Goal: Register for event/course

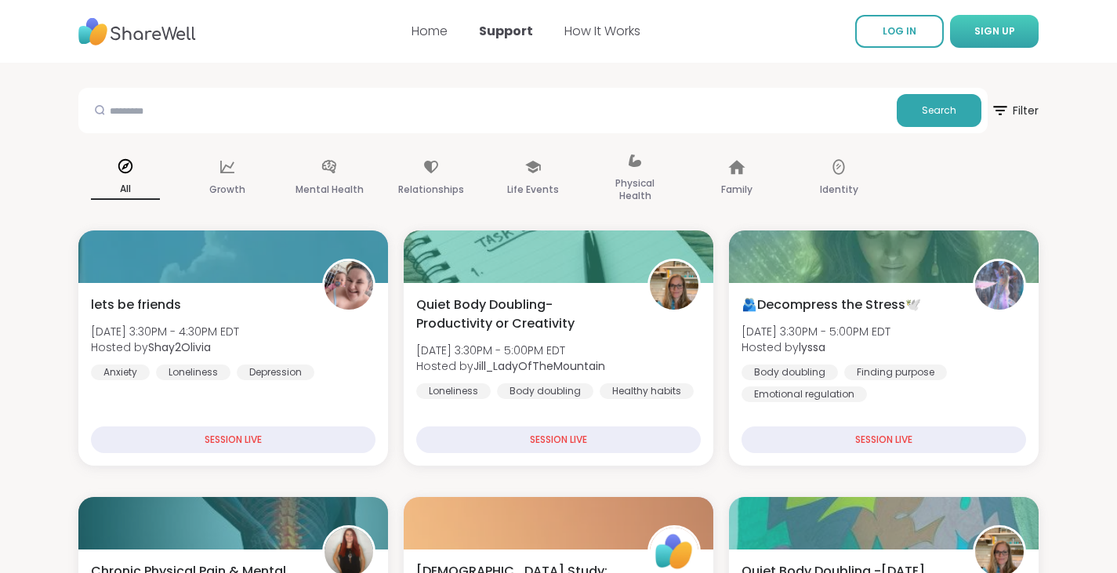
click at [1026, 34] on button "SIGN UP" at bounding box center [994, 31] width 89 height 33
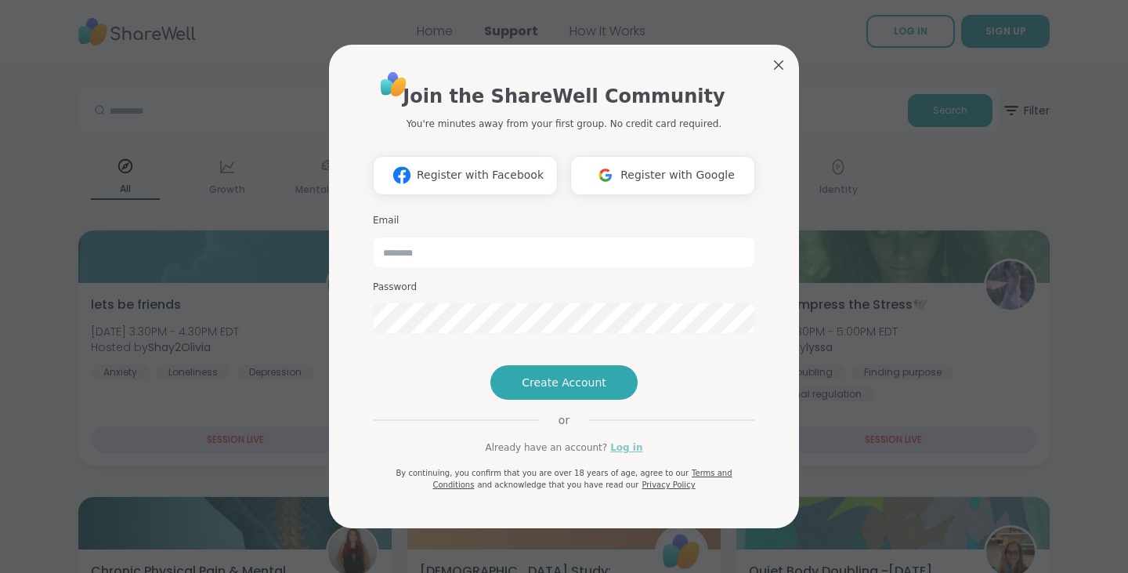
click at [613, 454] on link "Log in" at bounding box center [626, 447] width 32 height 14
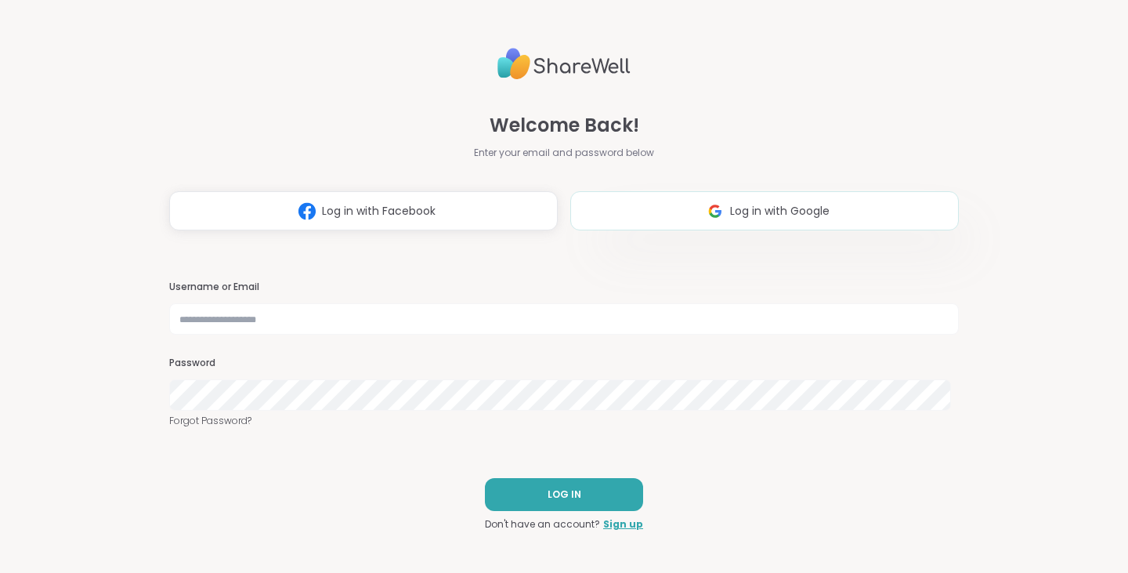
click at [712, 212] on img at bounding box center [715, 211] width 30 height 29
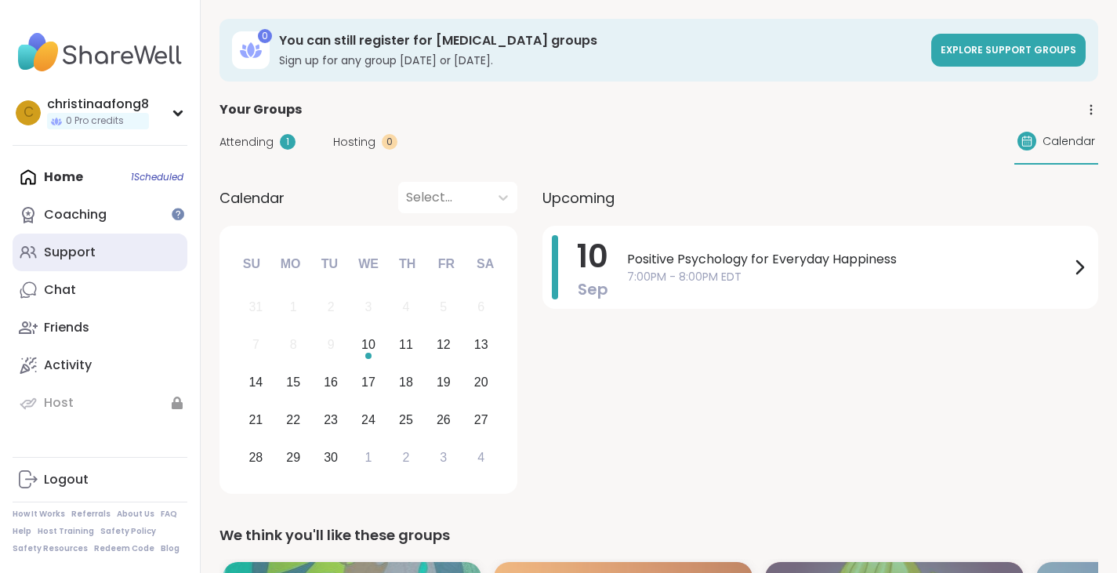
click at [56, 244] on div "Support" at bounding box center [70, 252] width 52 height 17
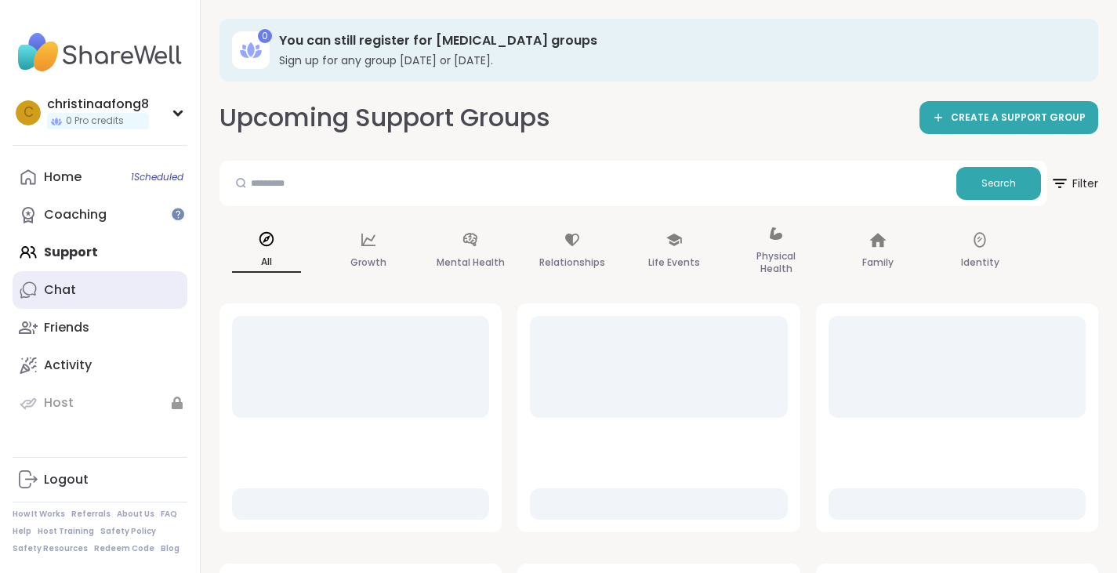
click at [95, 284] on link "Chat" at bounding box center [100, 290] width 175 height 38
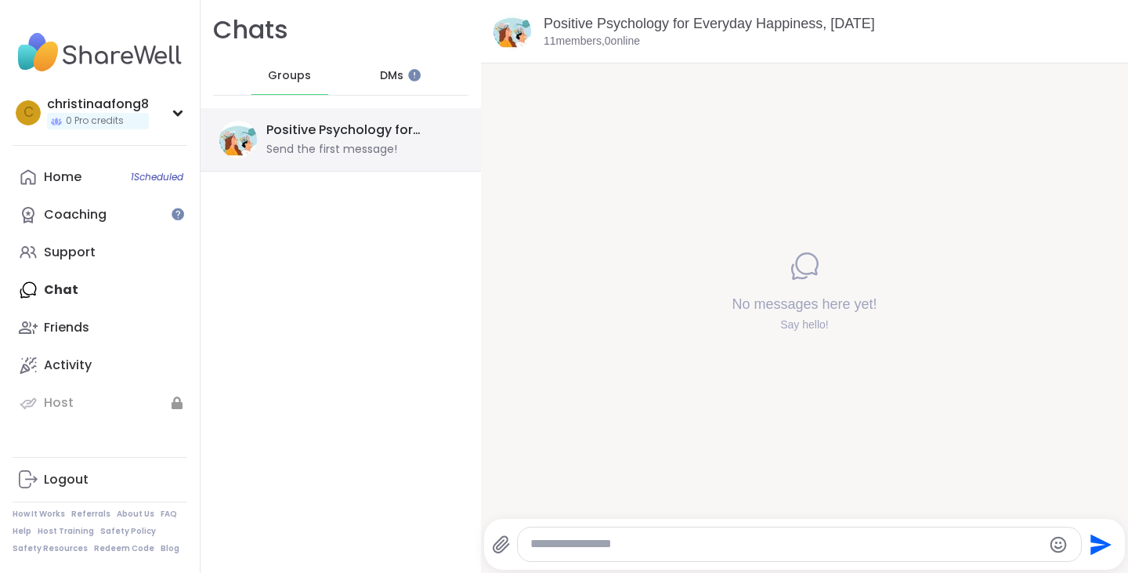
click at [368, 135] on div "Positive Psychology for Everyday Happiness, Sep 10" at bounding box center [359, 129] width 186 height 17
click at [585, 31] on link "Positive Psychology for Everyday Happiness, Sep 10" at bounding box center [709, 24] width 331 height 16
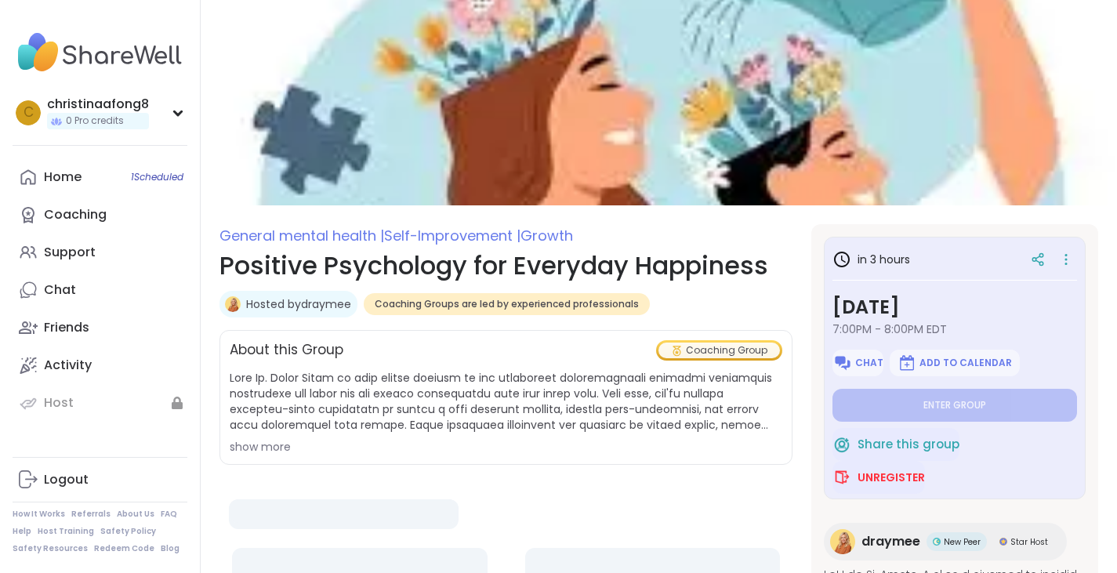
type textarea "*"
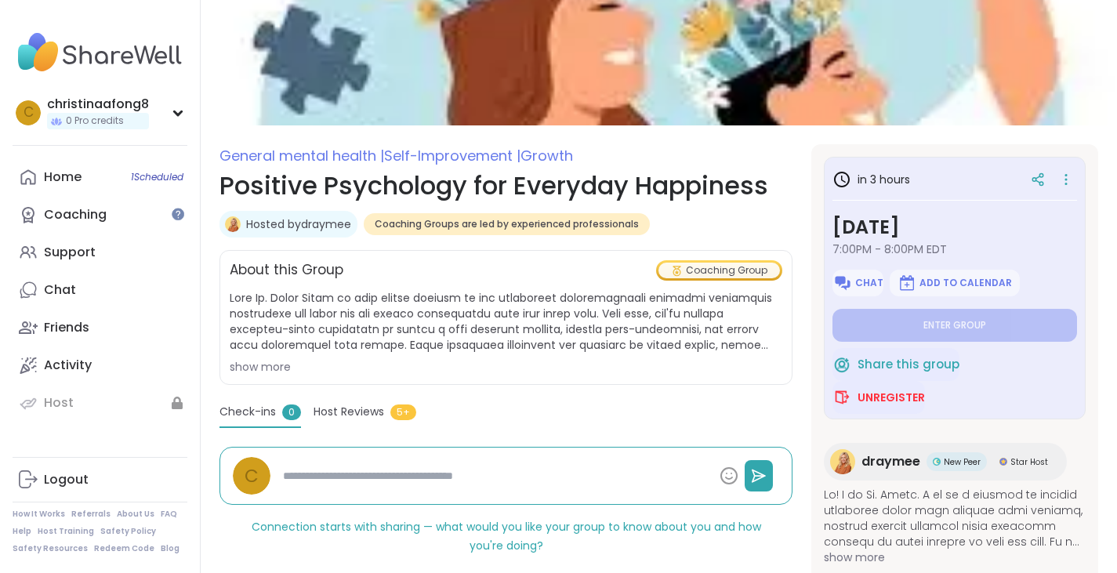
scroll to position [83, 0]
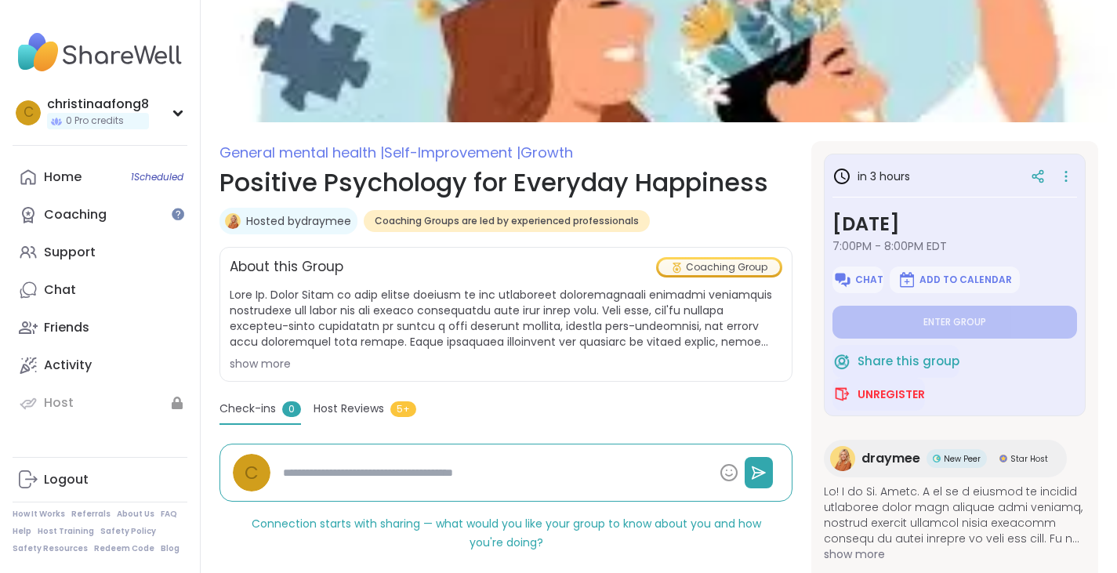
click at [281, 365] on div "show more" at bounding box center [506, 364] width 552 height 16
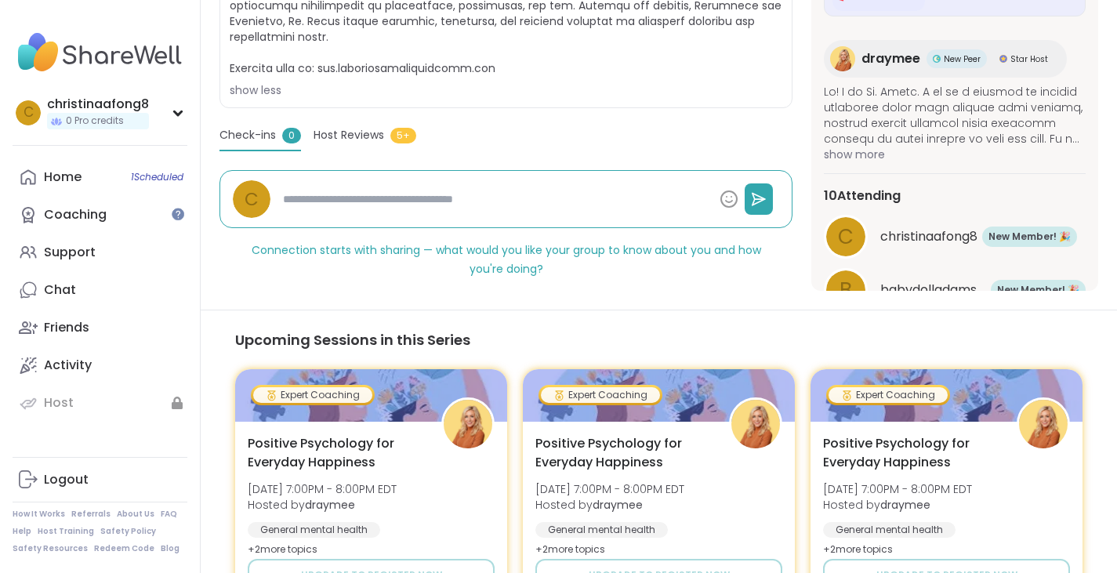
scroll to position [678, 0]
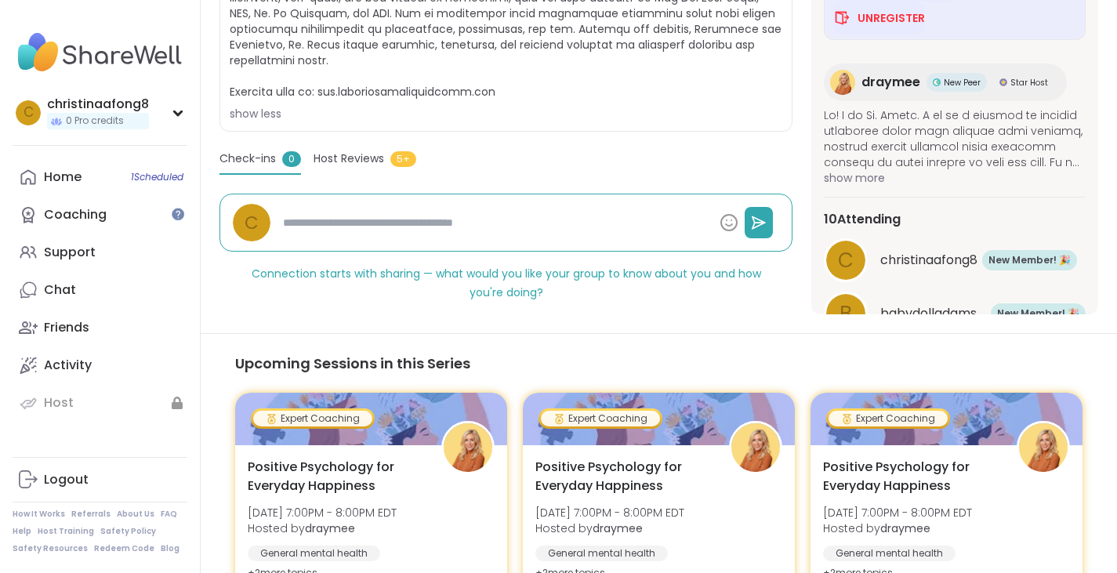
click at [370, 157] on span "Host Reviews" at bounding box center [348, 158] width 71 height 16
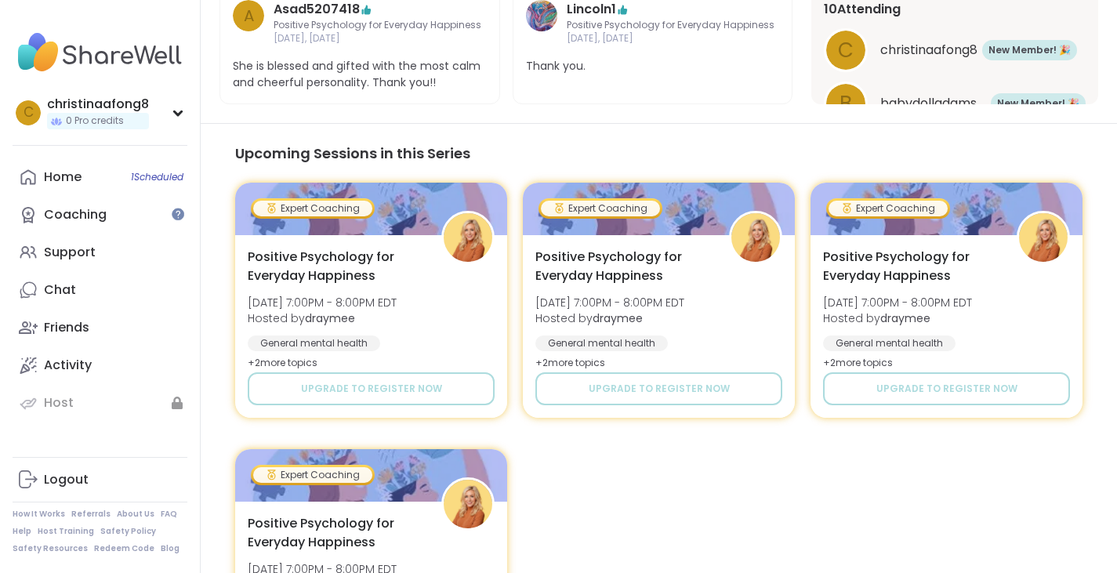
scroll to position [1297, 0]
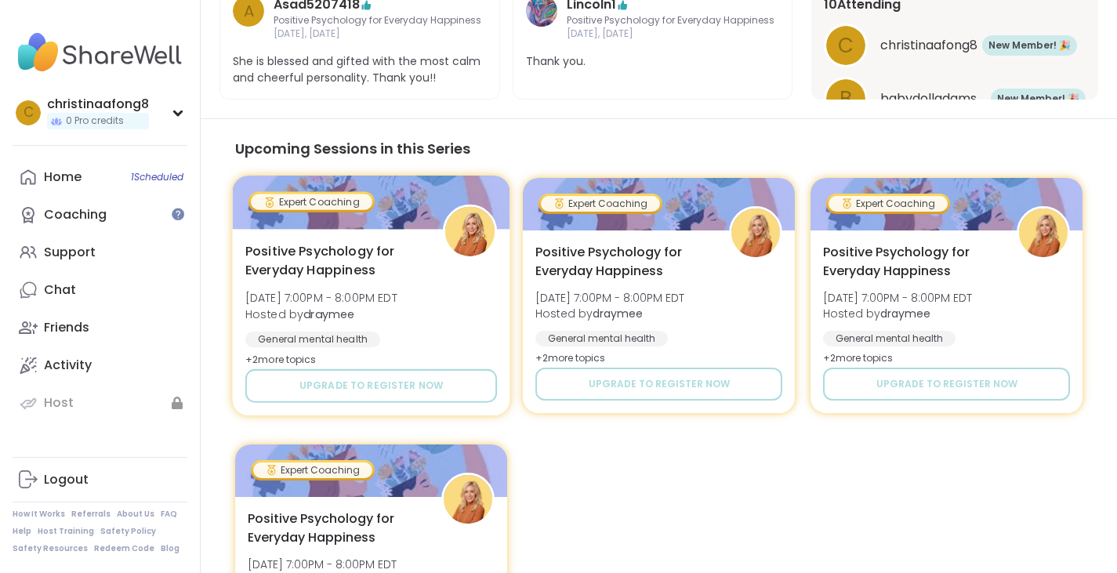
click at [380, 259] on span "Positive Psychology for Everyday Happiness" at bounding box center [334, 260] width 179 height 38
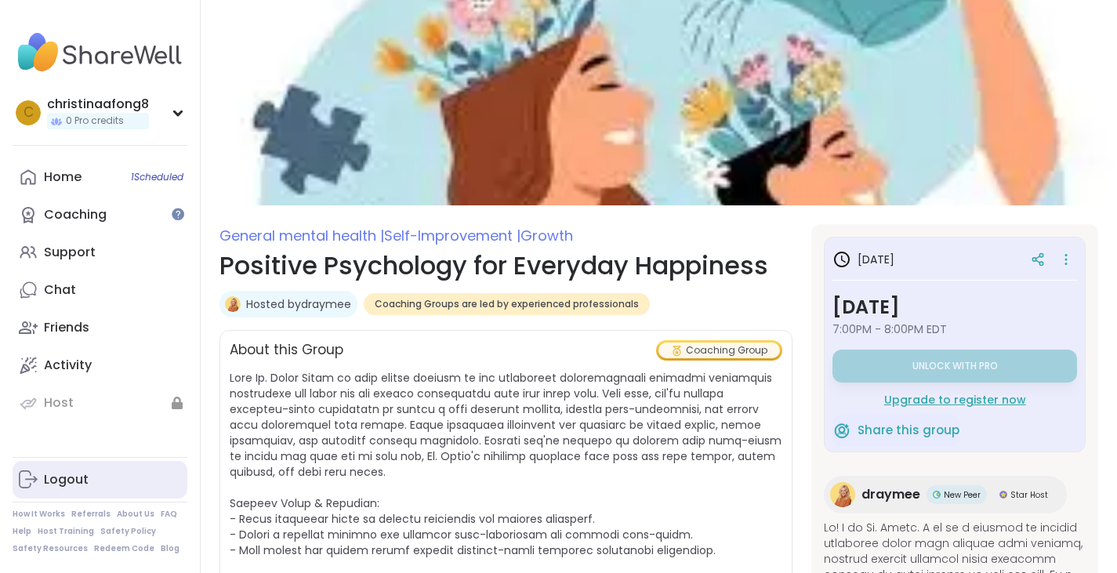
click at [72, 483] on div "Logout" at bounding box center [66, 479] width 45 height 17
